Goal: Task Accomplishment & Management: Complete application form

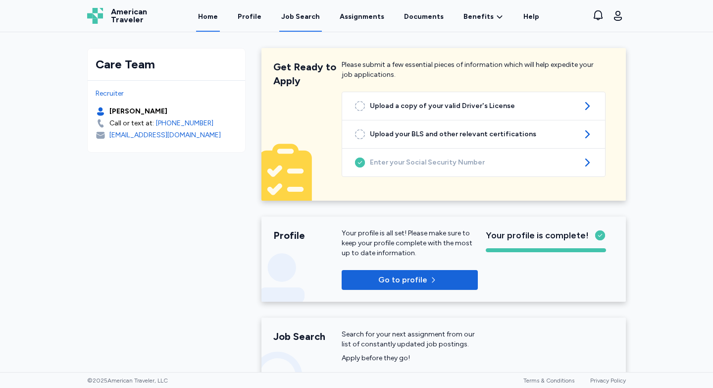
click at [299, 19] on div "Job Search" at bounding box center [300, 17] width 39 height 10
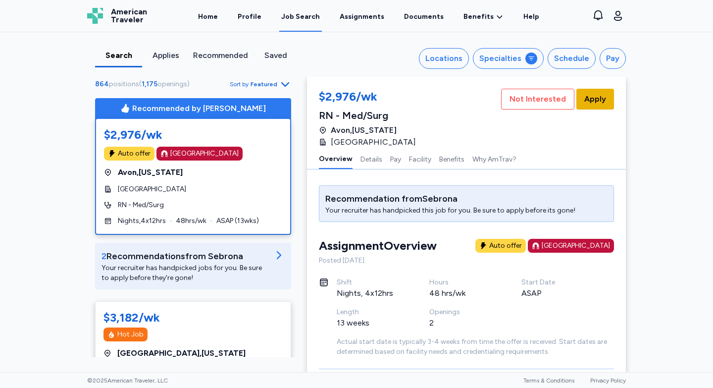
click at [595, 98] on span "Apply" at bounding box center [595, 99] width 22 height 12
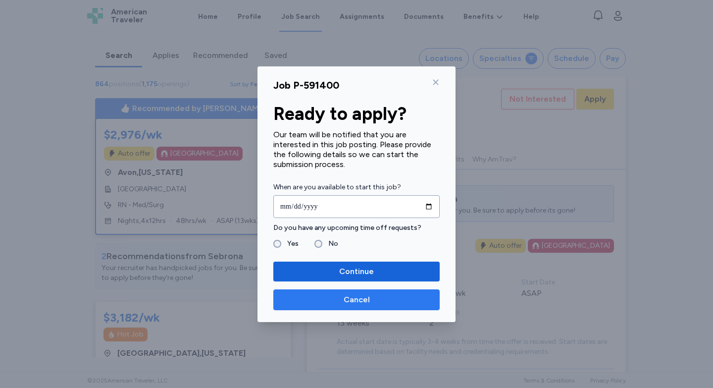
click at [376, 300] on span "Cancel" at bounding box center [357, 300] width 150 height 12
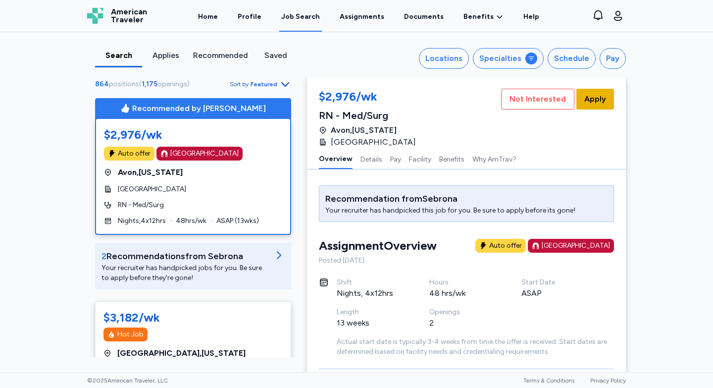
click at [598, 102] on span "Apply" at bounding box center [595, 99] width 22 height 12
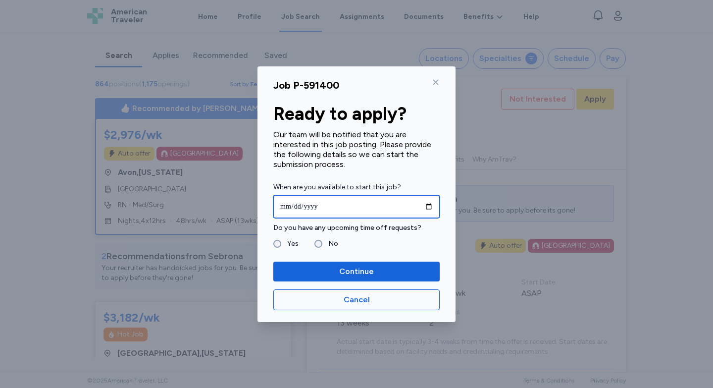
click at [427, 206] on input "date" at bounding box center [356, 206] width 166 height 23
type input "**********"
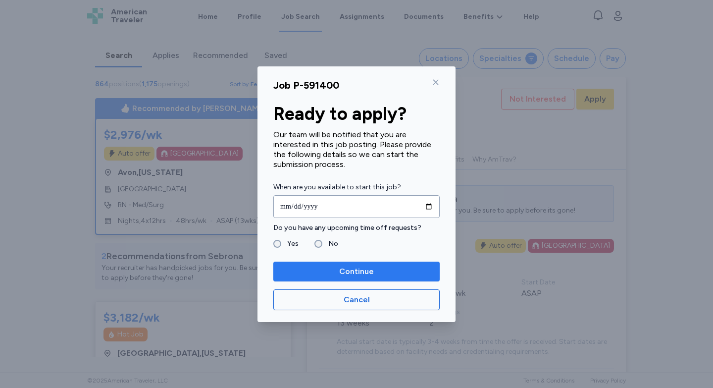
click at [369, 269] on span "Continue" at bounding box center [356, 271] width 35 height 12
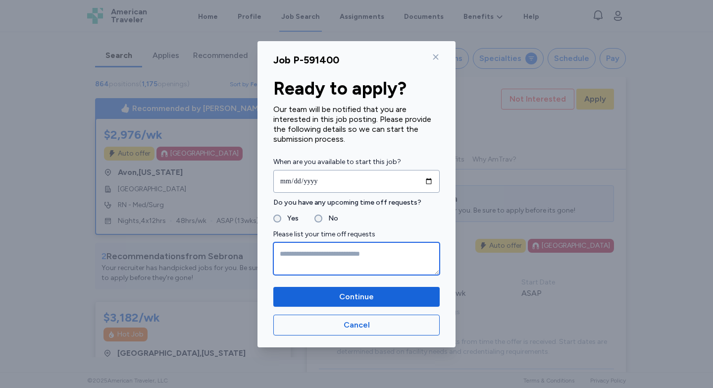
click at [338, 252] on textarea at bounding box center [356, 258] width 166 height 33
type textarea "*"
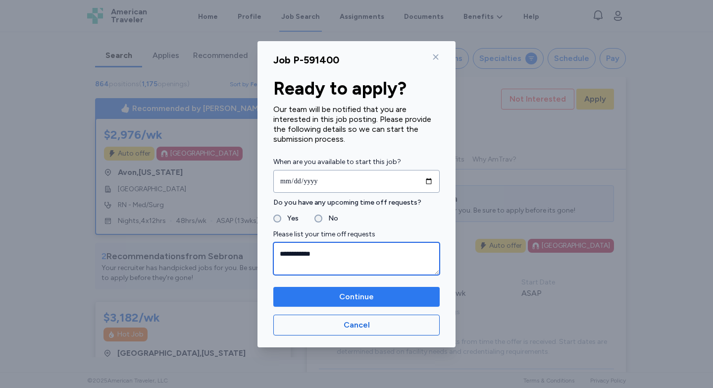
type textarea "**********"
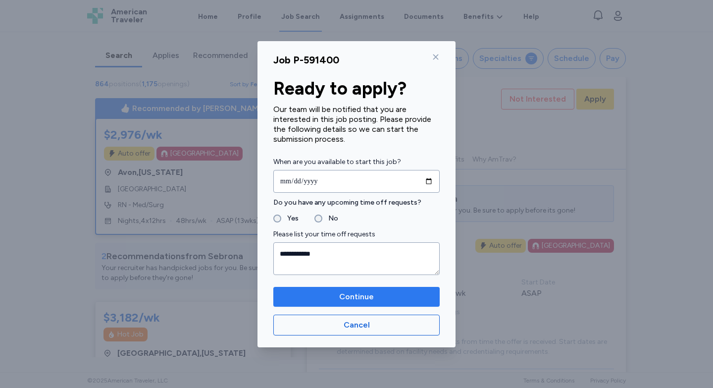
click at [364, 295] on span "Continue" at bounding box center [356, 297] width 35 height 12
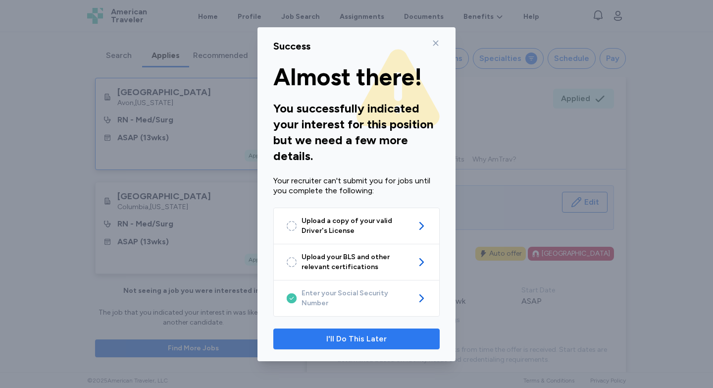
click at [345, 333] on span "I'll Do This Later" at bounding box center [356, 339] width 60 height 12
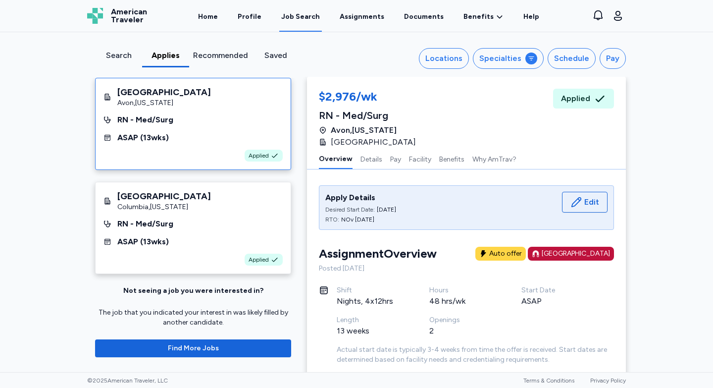
click at [317, 18] on div "Job Search" at bounding box center [300, 17] width 39 height 10
click at [119, 53] on div "Search" at bounding box center [118, 56] width 39 height 12
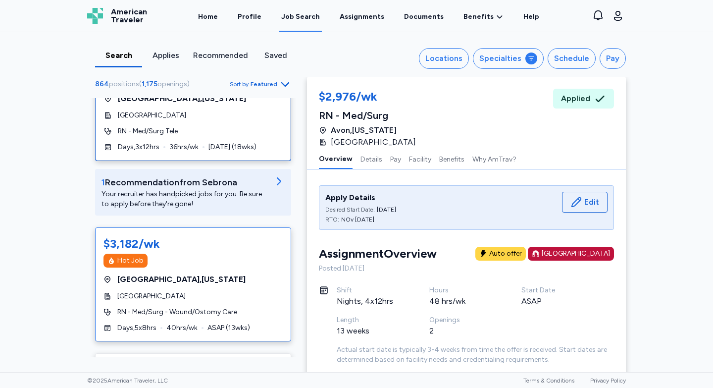
scroll to position [81, 0]
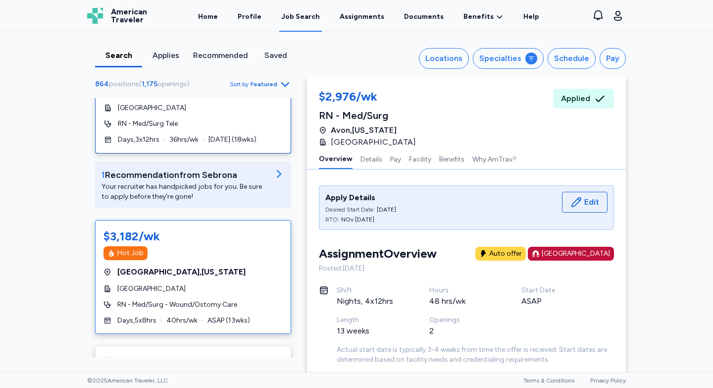
click at [163, 278] on span "[GEOGRAPHIC_DATA] , [US_STATE]" at bounding box center [181, 272] width 128 height 12
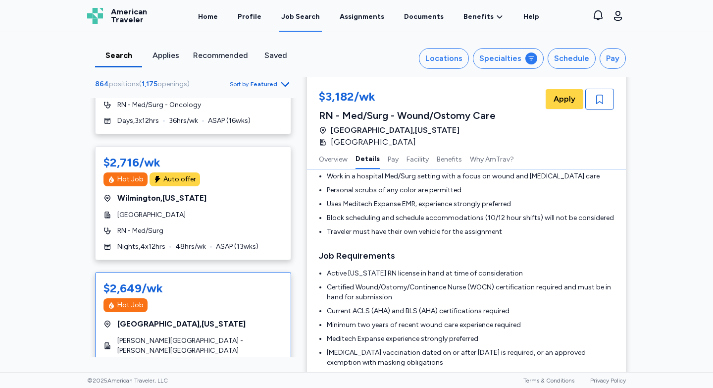
scroll to position [739, 0]
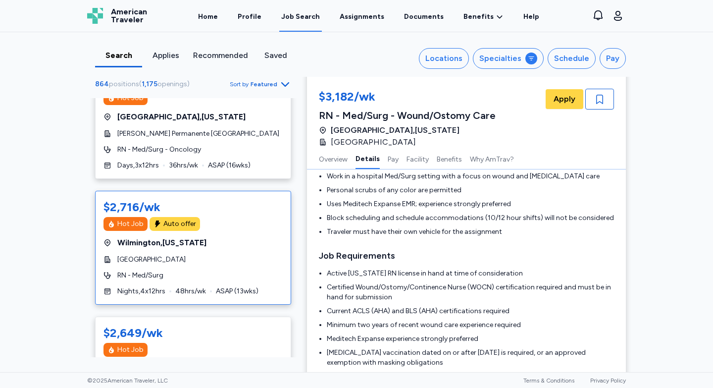
click at [202, 230] on div "Hot Job Auto offer" at bounding box center [193, 224] width 179 height 14
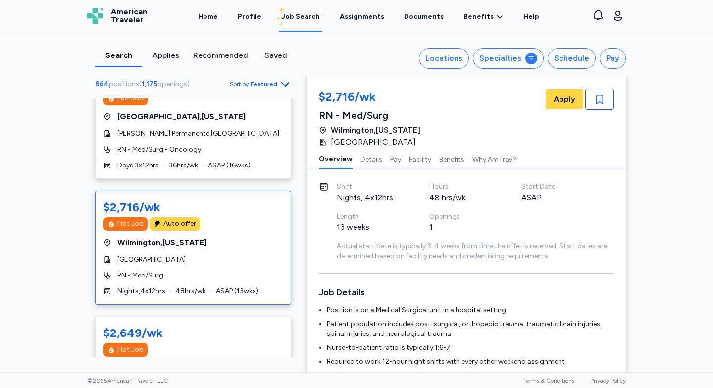
scroll to position [64, 0]
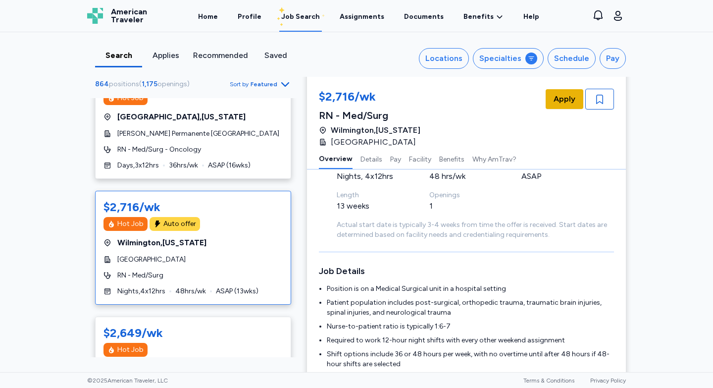
click at [561, 104] on span "Apply" at bounding box center [565, 99] width 22 height 12
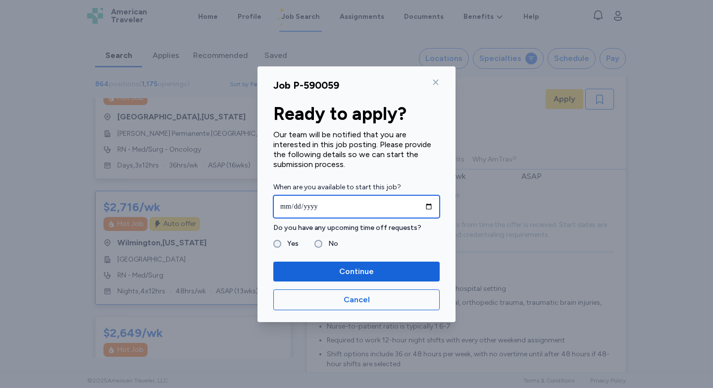
click at [429, 207] on input "date" at bounding box center [356, 206] width 166 height 23
type input "**********"
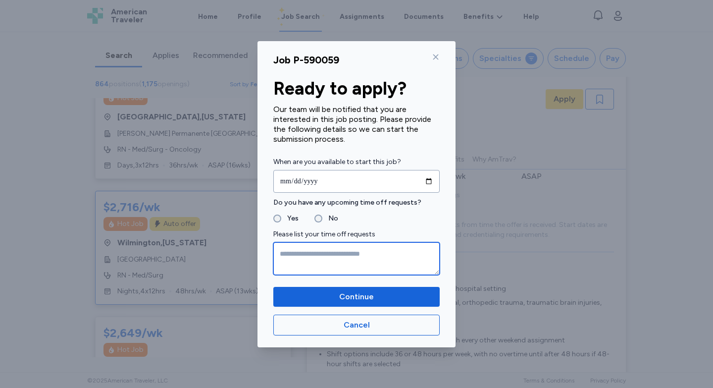
click at [294, 259] on textarea at bounding box center [356, 258] width 166 height 33
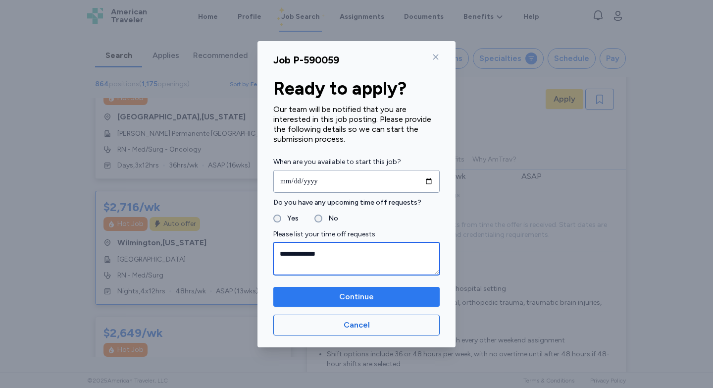
type textarea "**********"
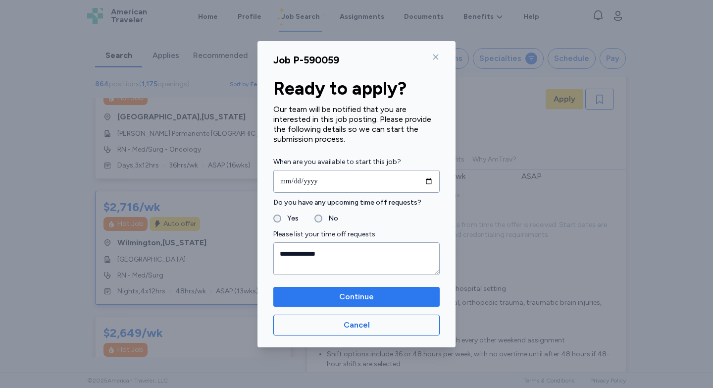
click at [348, 294] on span "Continue" at bounding box center [356, 297] width 35 height 12
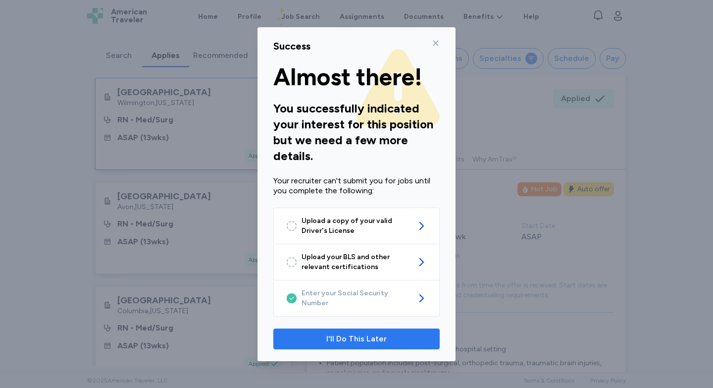
click at [361, 336] on span "I'll Do This Later" at bounding box center [356, 339] width 60 height 12
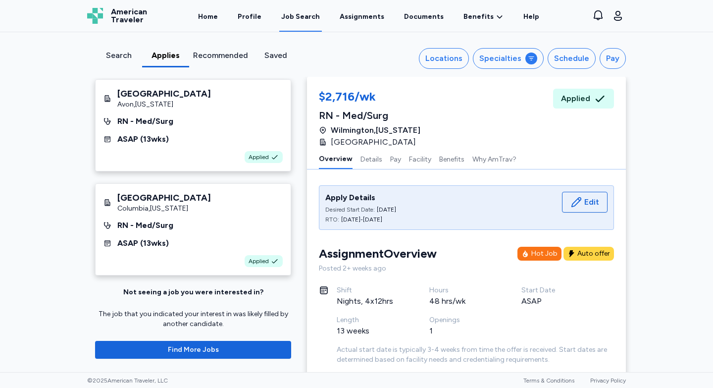
click at [307, 21] on div "Job Search" at bounding box center [300, 17] width 39 height 10
click at [305, 18] on div "Job Search" at bounding box center [300, 17] width 39 height 10
click at [219, 17] on link "Home" at bounding box center [208, 16] width 24 height 31
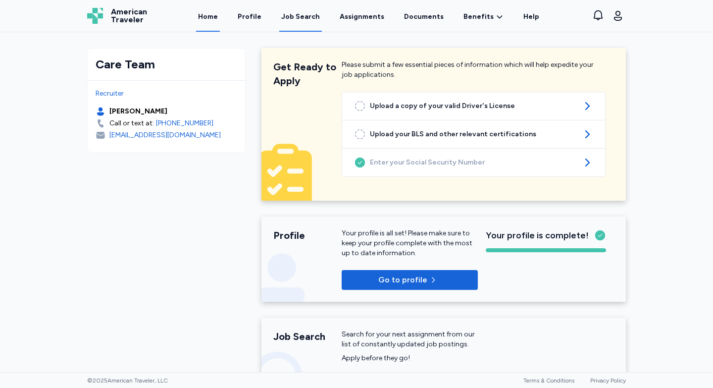
click at [309, 13] on div "Job Search" at bounding box center [300, 17] width 39 height 10
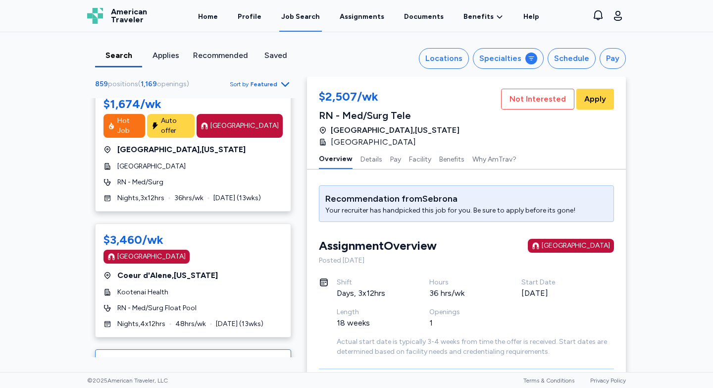
scroll to position [2407, 0]
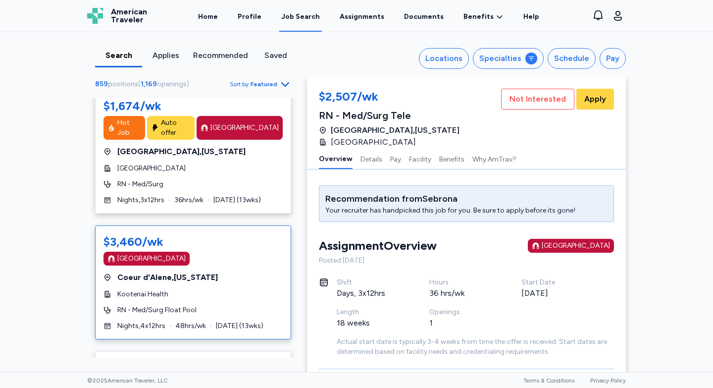
click at [172, 271] on span "Coeur d'Alene , [US_STATE]" at bounding box center [167, 277] width 101 height 12
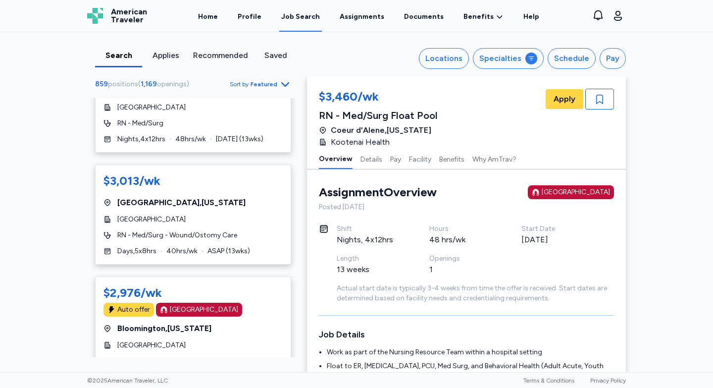
scroll to position [2722, 0]
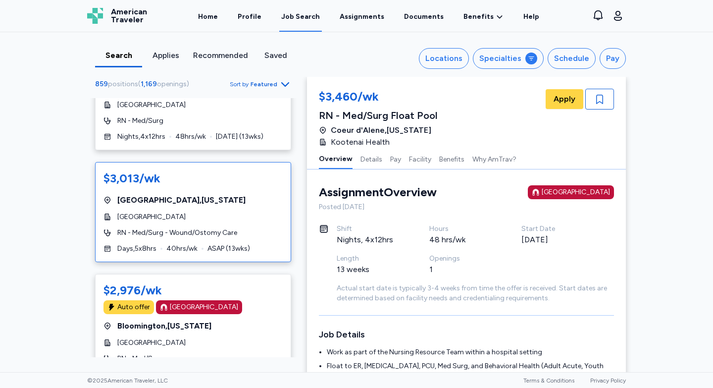
click at [206, 170] on div "$3,013/wk" at bounding box center [193, 178] width 179 height 16
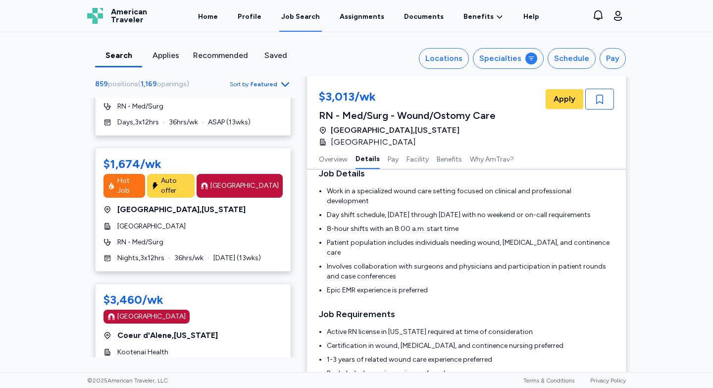
scroll to position [2369, 0]
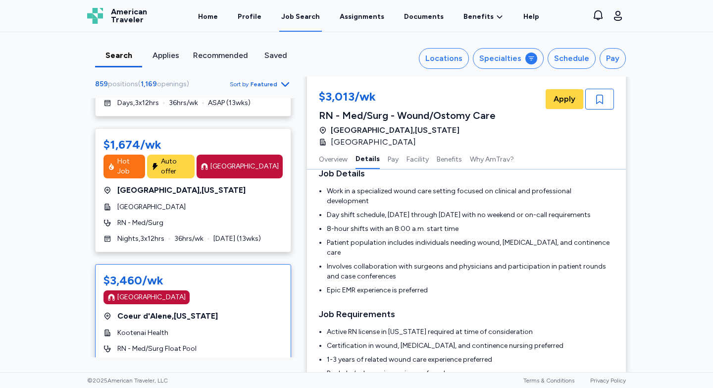
click at [203, 310] on div "Coeur d'Alene , [US_STATE]" at bounding box center [193, 316] width 179 height 12
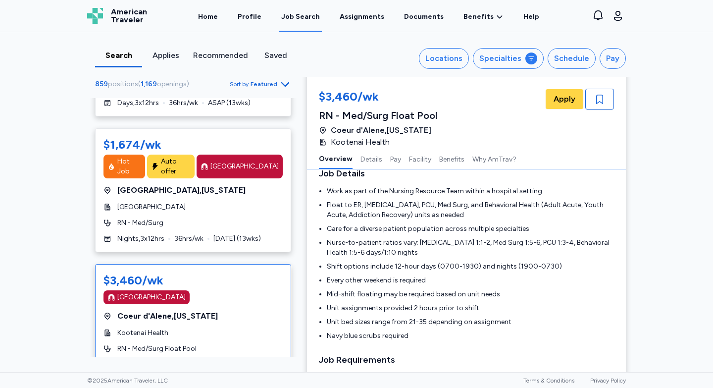
scroll to position [1, 0]
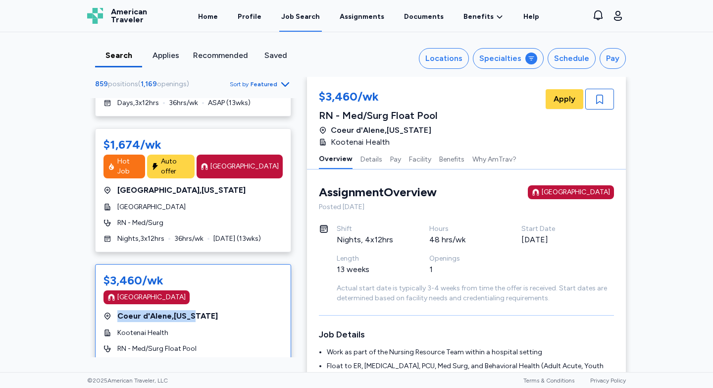
drag, startPoint x: 202, startPoint y: 277, endPoint x: 118, endPoint y: 278, distance: 83.2
click at [118, 310] on div "Coeur d'Alene , [US_STATE]" at bounding box center [193, 316] width 179 height 12
copy span "Coeur d'Alene , [US_STATE]"
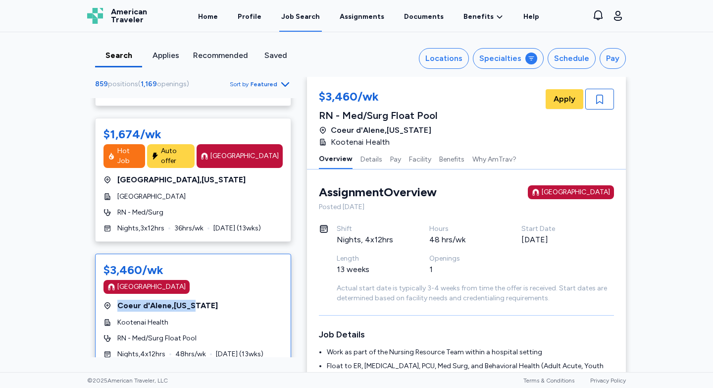
scroll to position [2381, 0]
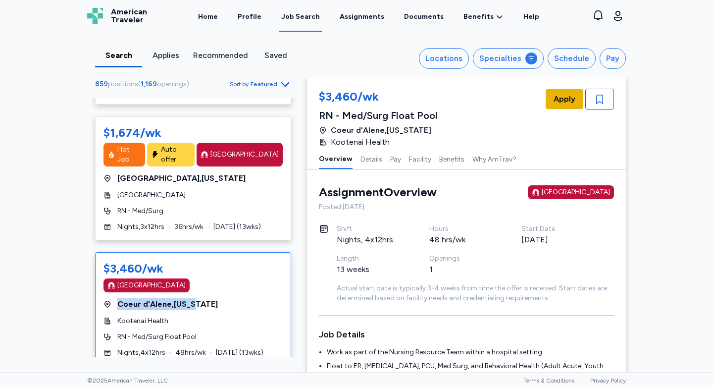
click at [558, 103] on span "Apply" at bounding box center [565, 99] width 22 height 12
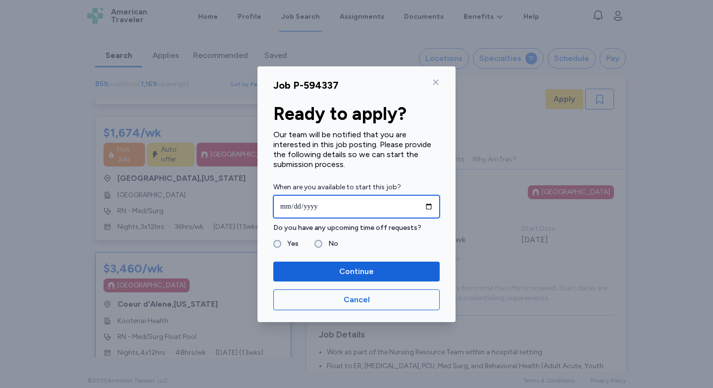
click at [431, 205] on input "date" at bounding box center [356, 206] width 166 height 23
type input "**********"
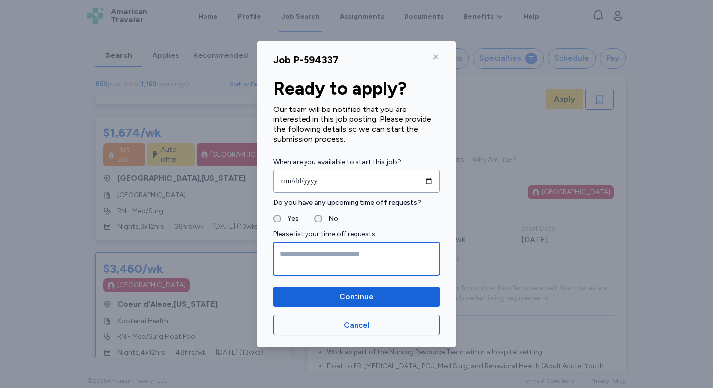
click at [303, 264] on textarea at bounding box center [356, 258] width 166 height 33
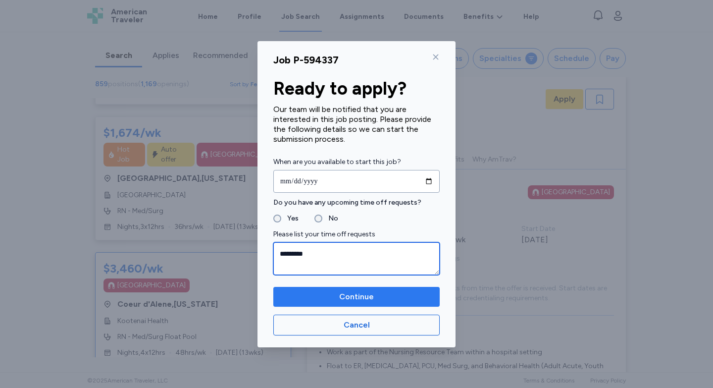
type textarea "*********"
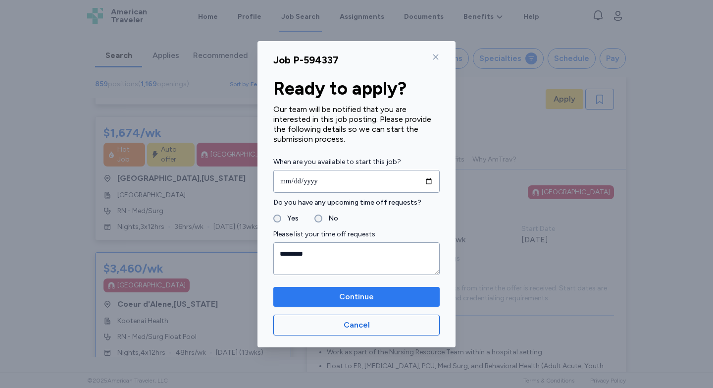
click at [359, 288] on button "Continue" at bounding box center [356, 297] width 166 height 20
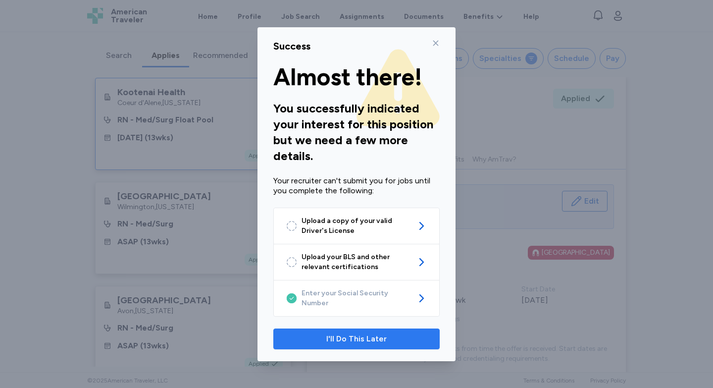
click at [347, 335] on span "I'll Do This Later" at bounding box center [356, 339] width 60 height 12
